Goal: Task Accomplishment & Management: Use online tool/utility

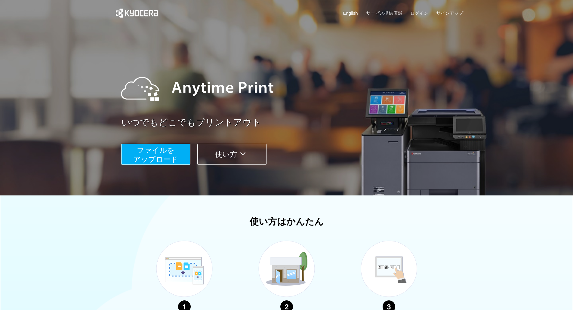
click at [151, 157] on span "ファイルを ​​アップロード" at bounding box center [155, 154] width 45 height 17
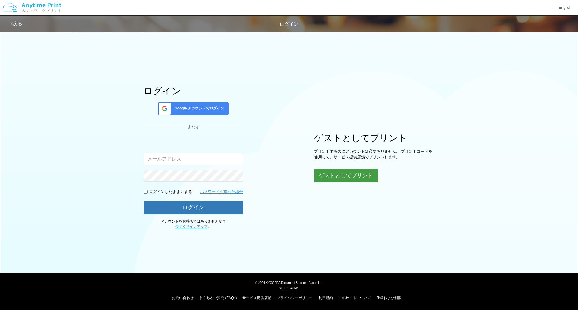
click at [340, 179] on button "ゲストとしてプリント" at bounding box center [346, 175] width 64 height 13
click at [366, 172] on button "ゲストとしてプリント" at bounding box center [346, 175] width 64 height 13
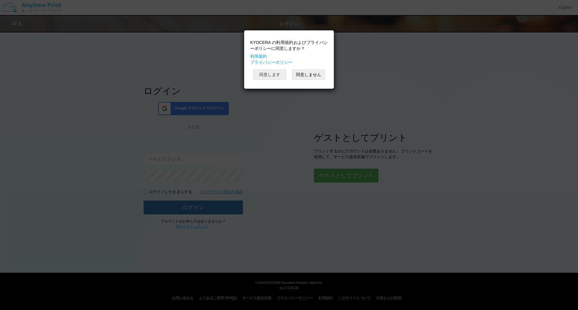
click at [272, 71] on button "同意します" at bounding box center [269, 74] width 33 height 10
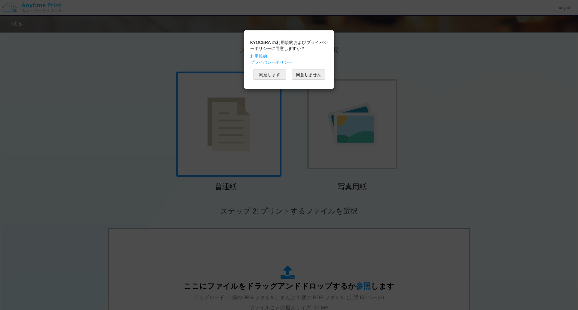
click at [274, 77] on button "同意します" at bounding box center [269, 74] width 33 height 10
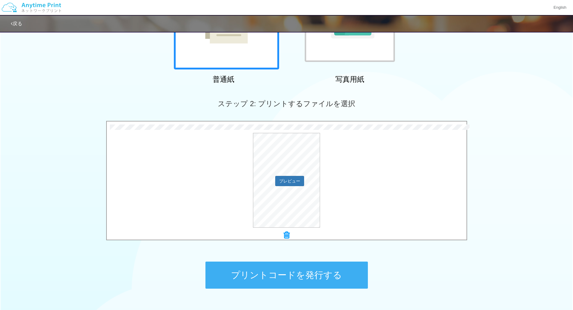
scroll to position [120, 0]
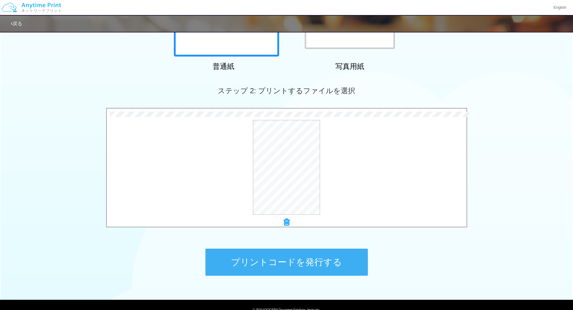
click at [324, 265] on button "プリントコードを発行する" at bounding box center [286, 262] width 162 height 27
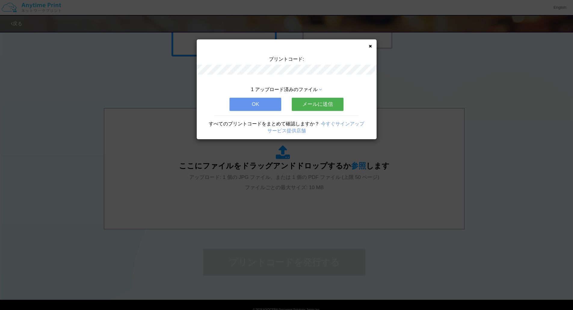
scroll to position [0, 0]
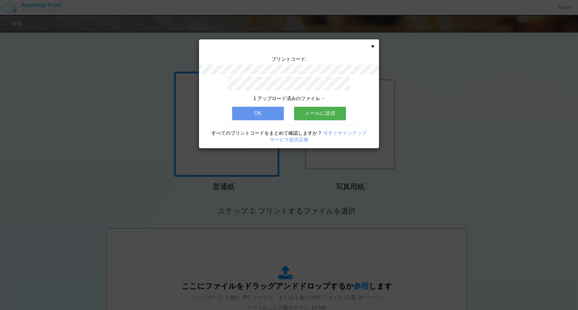
click at [331, 111] on button "メールに送信" at bounding box center [320, 113] width 52 height 13
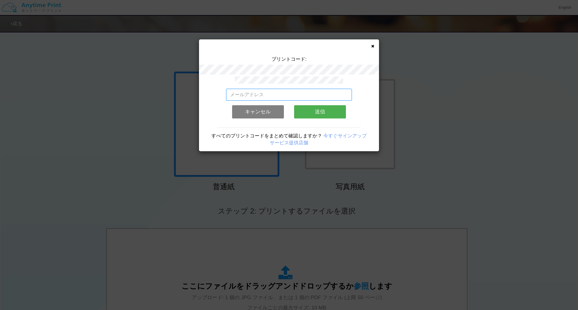
click at [318, 93] on input "email" at bounding box center [289, 95] width 126 height 12
type input "[EMAIL_ADDRESS][DOMAIN_NAME]"
click at [321, 109] on button "送信" at bounding box center [320, 111] width 52 height 13
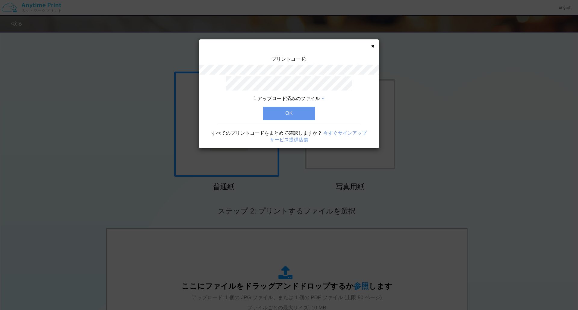
click at [296, 110] on button "OK" at bounding box center [289, 113] width 52 height 13
